Goal: Use online tool/utility: Utilize a website feature to perform a specific function

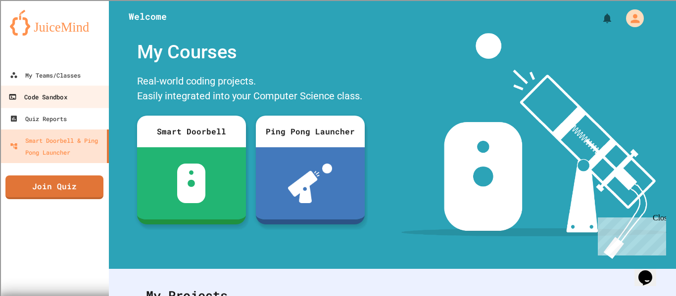
click at [5, 99] on link "Code Sandbox" at bounding box center [55, 97] width 112 height 22
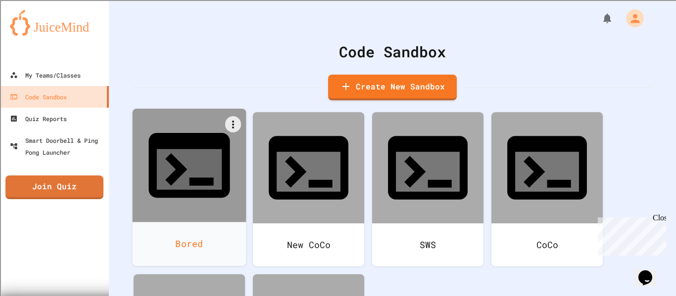
scroll to position [47, 0]
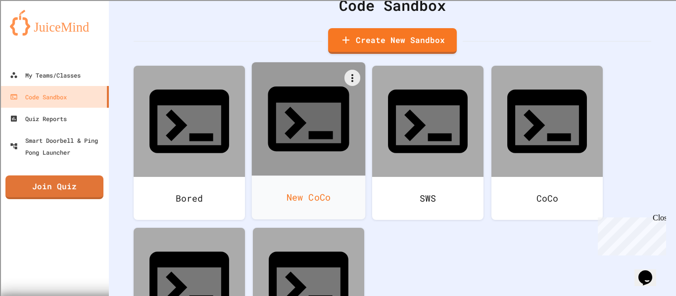
click at [283, 119] on div at bounding box center [309, 119] width 114 height 114
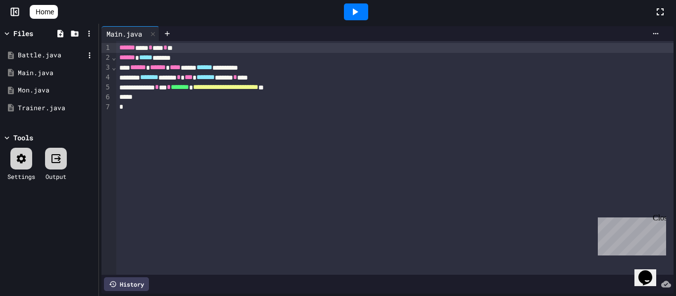
click at [22, 56] on div "Battle.java" at bounding box center [51, 55] width 66 height 10
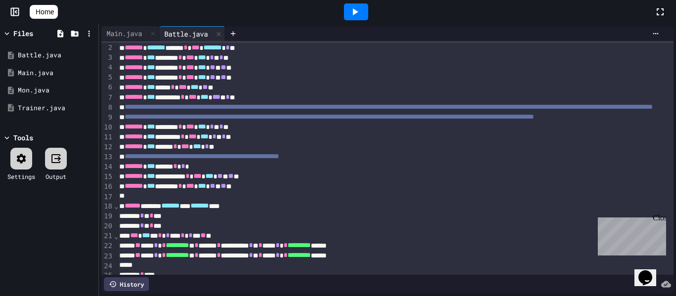
scroll to position [10, 4]
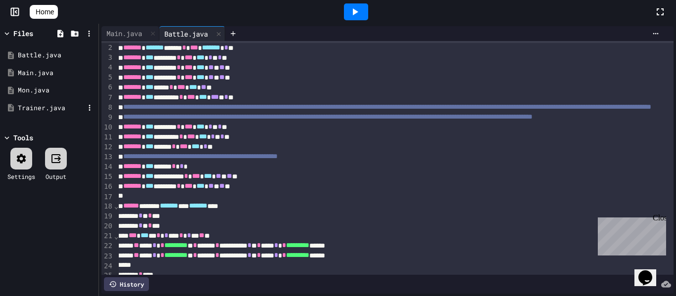
click at [56, 101] on div "Trainer.java" at bounding box center [49, 108] width 94 height 18
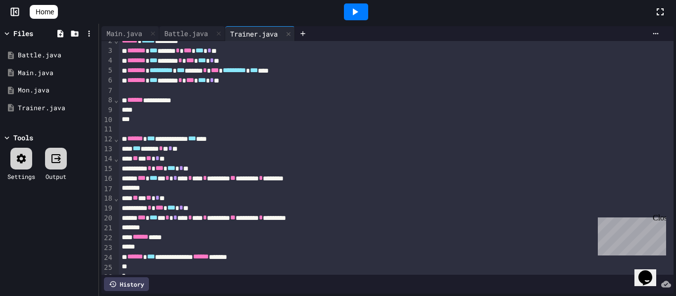
scroll to position [26, 0]
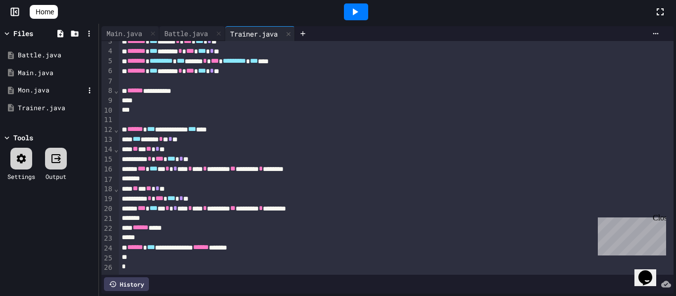
click at [31, 86] on div "Mon.java" at bounding box center [51, 91] width 66 height 10
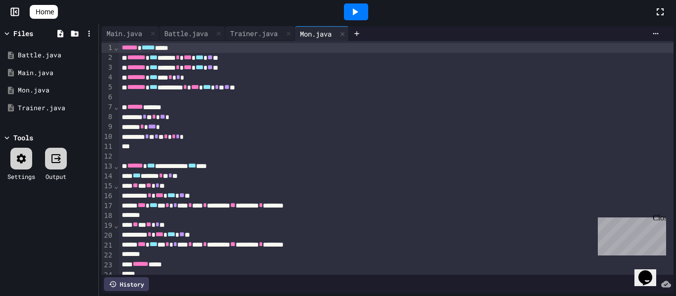
click at [43, 10] on link "Home" at bounding box center [44, 12] width 28 height 14
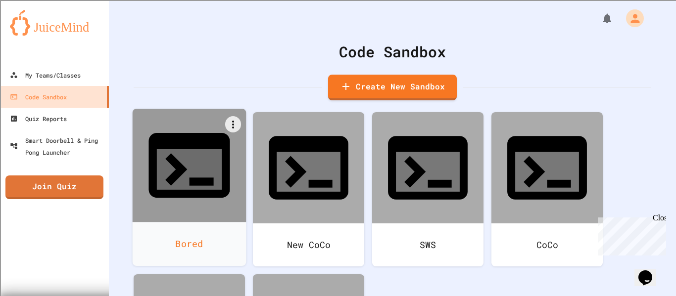
scroll to position [47, 0]
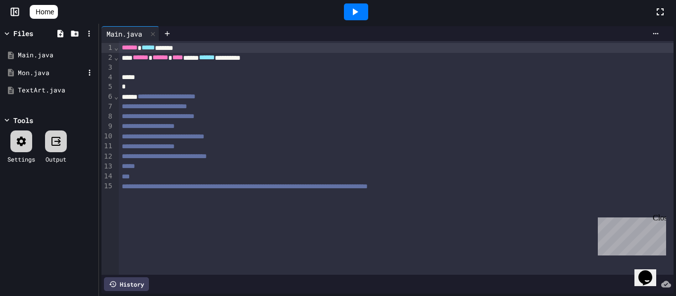
click at [18, 75] on div "Mon.java" at bounding box center [51, 73] width 66 height 10
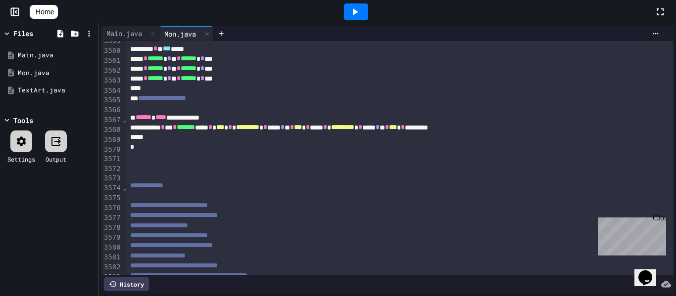
scroll to position [34952, 0]
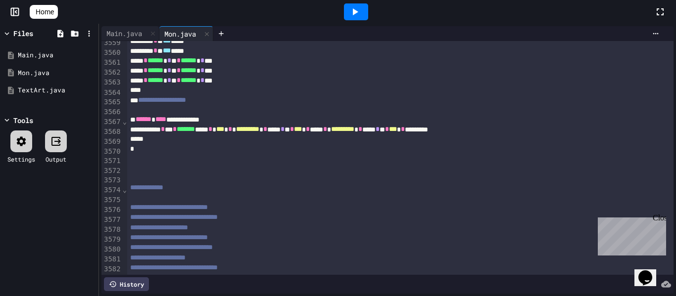
click at [58, 14] on link "Home" at bounding box center [44, 12] width 28 height 14
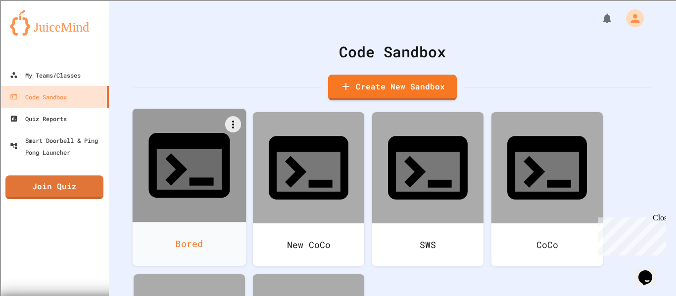
click at [177, 125] on icon at bounding box center [189, 165] width 97 height 97
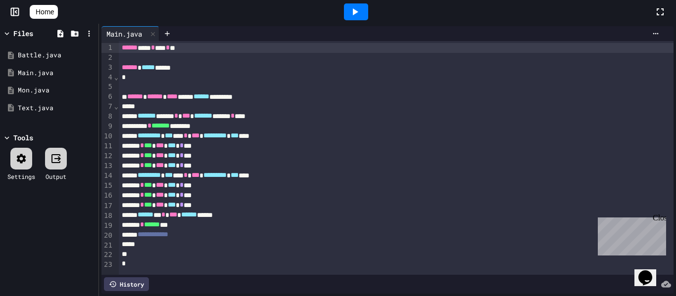
click at [658, 215] on div "Close" at bounding box center [659, 220] width 12 height 12
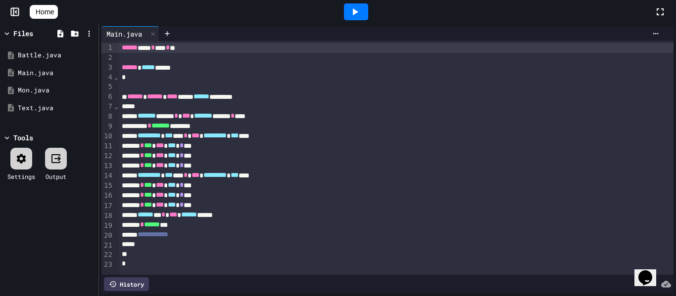
click at [360, 9] on icon at bounding box center [355, 12] width 12 height 12
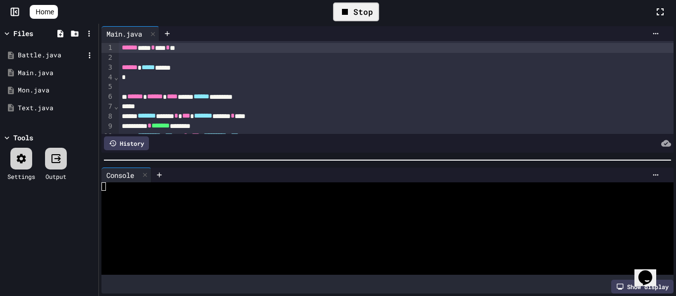
click at [48, 57] on div "Battle.java" at bounding box center [51, 55] width 66 height 10
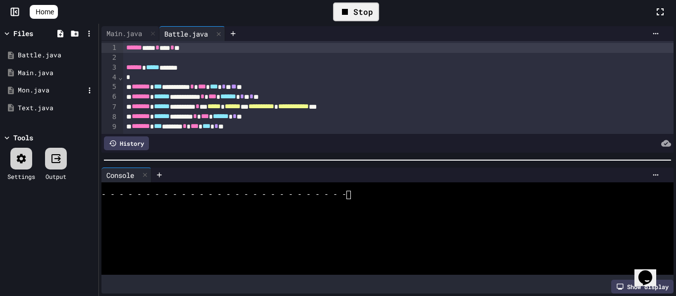
click at [43, 92] on div "Mon.java" at bounding box center [51, 91] width 66 height 10
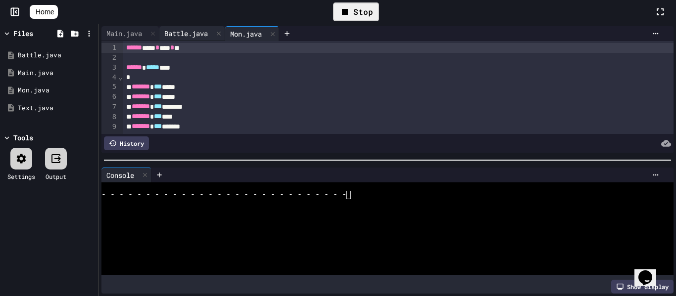
click at [193, 37] on div "Battle.java" at bounding box center [185, 33] width 53 height 10
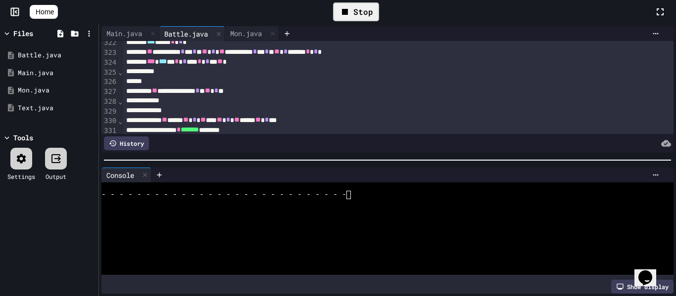
scroll to position [3639, 0]
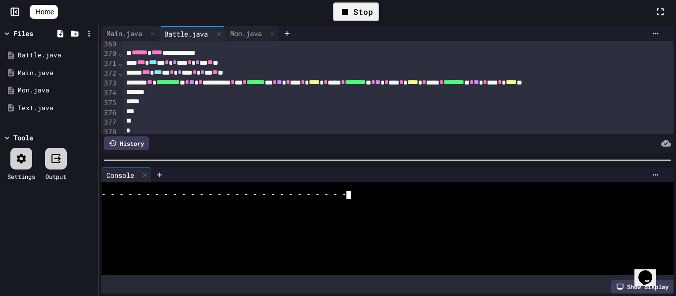
click at [278, 247] on div at bounding box center [381, 245] width 561 height 8
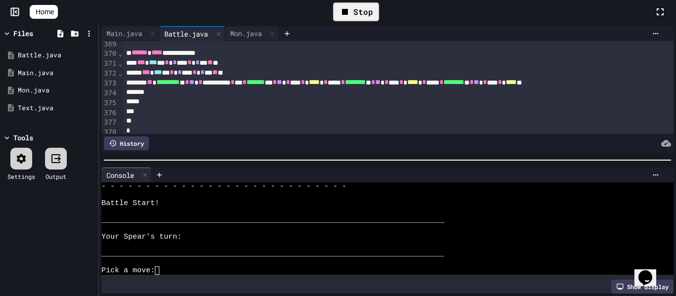
click at [273, 161] on div at bounding box center [387, 160] width 577 height 10
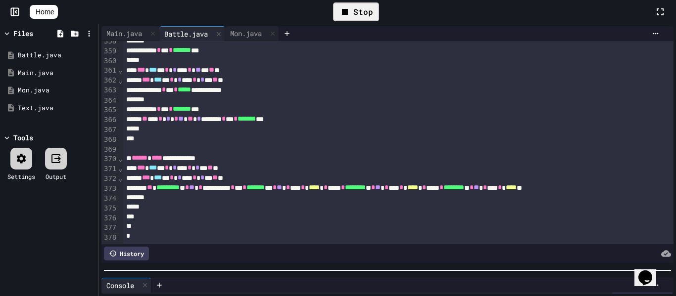
scroll to position [3513, 0]
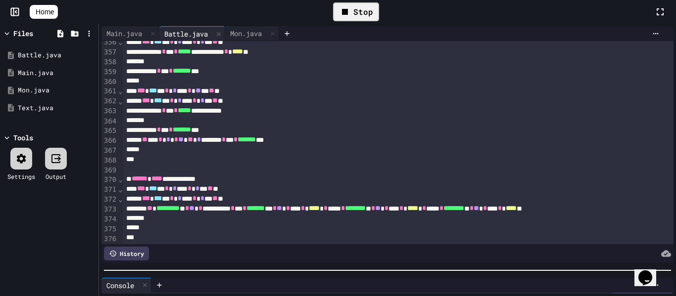
click at [499, 296] on html "**********" at bounding box center [338, 148] width 676 height 296
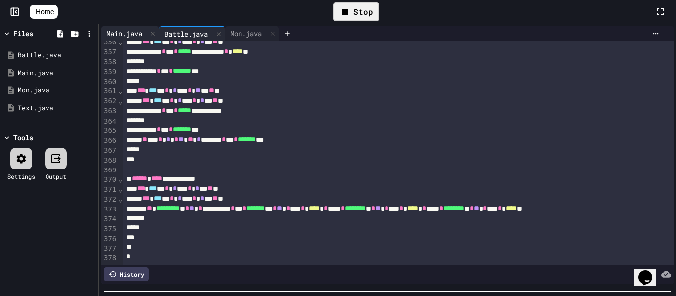
click at [111, 29] on div "Main.java" at bounding box center [124, 33] width 46 height 10
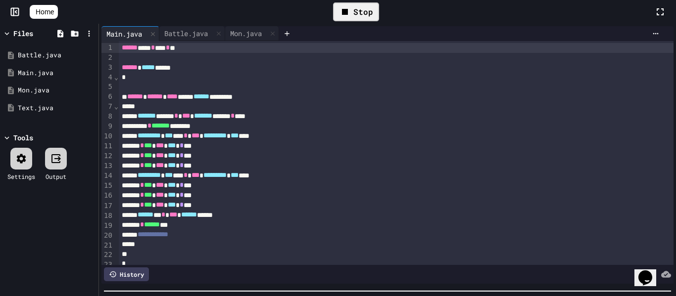
click at [184, 147] on span "*" at bounding box center [182, 145] width 4 height 7
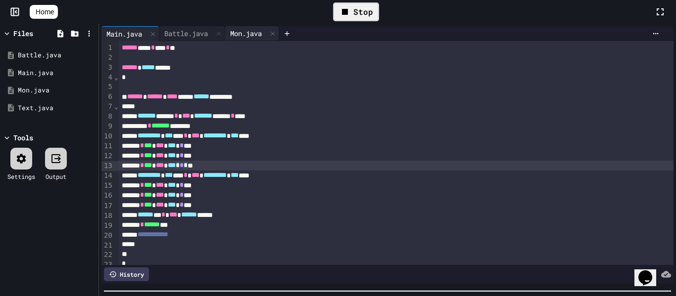
click at [253, 30] on div "Mon.java" at bounding box center [246, 33] width 42 height 10
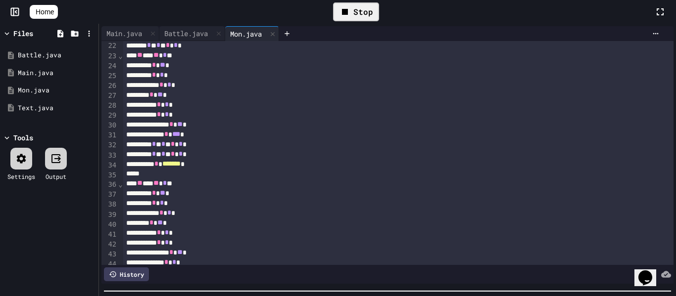
scroll to position [207, 0]
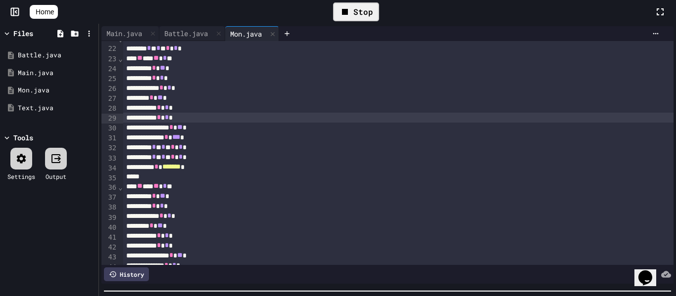
click at [212, 120] on div "***** * * *" at bounding box center [398, 118] width 551 height 10
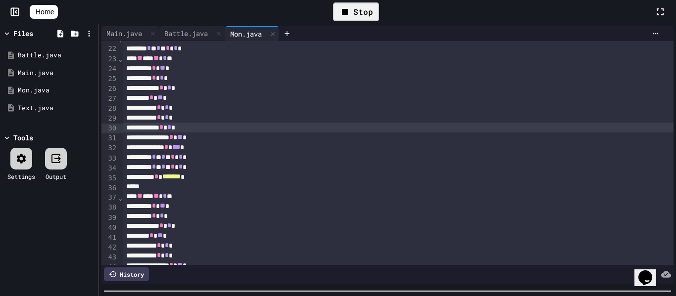
click at [364, 20] on div "Stop" at bounding box center [356, 11] width 46 height 19
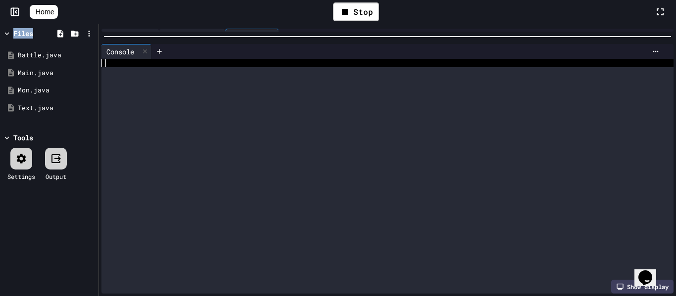
click at [225, 0] on html "**********" at bounding box center [338, 148] width 676 height 296
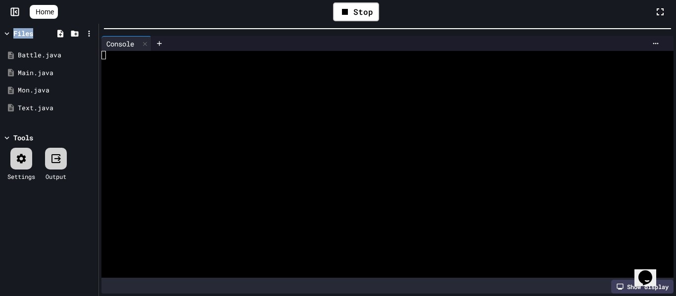
click at [210, 160] on div at bounding box center [381, 164] width 561 height 8
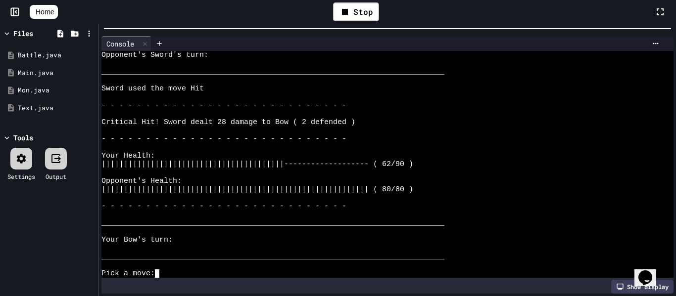
scroll to position [2473, 0]
click at [203, 152] on div "Your Health:" at bounding box center [381, 156] width 561 height 8
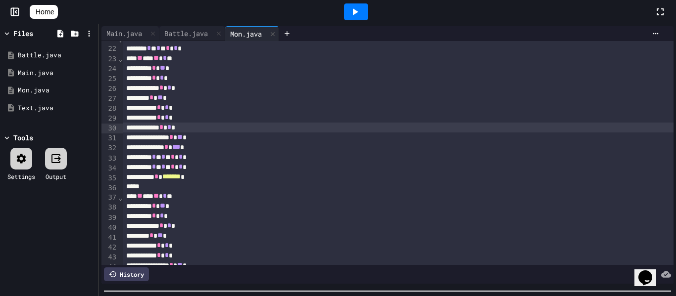
click at [547, 296] on html "**********" at bounding box center [338, 148] width 676 height 296
